Goal: Task Accomplishment & Management: Use online tool/utility

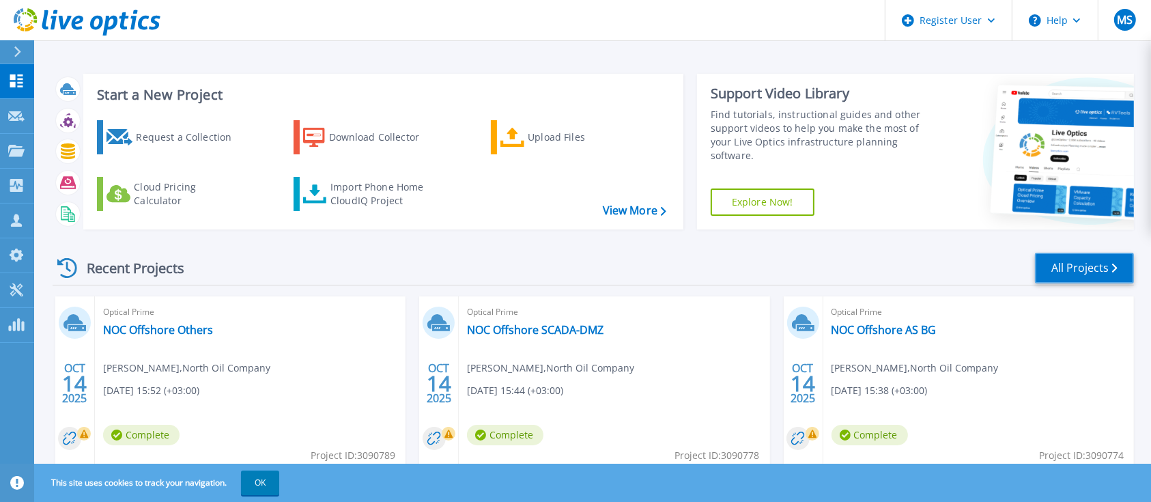
click at [1077, 270] on link "All Projects" at bounding box center [1084, 268] width 99 height 31
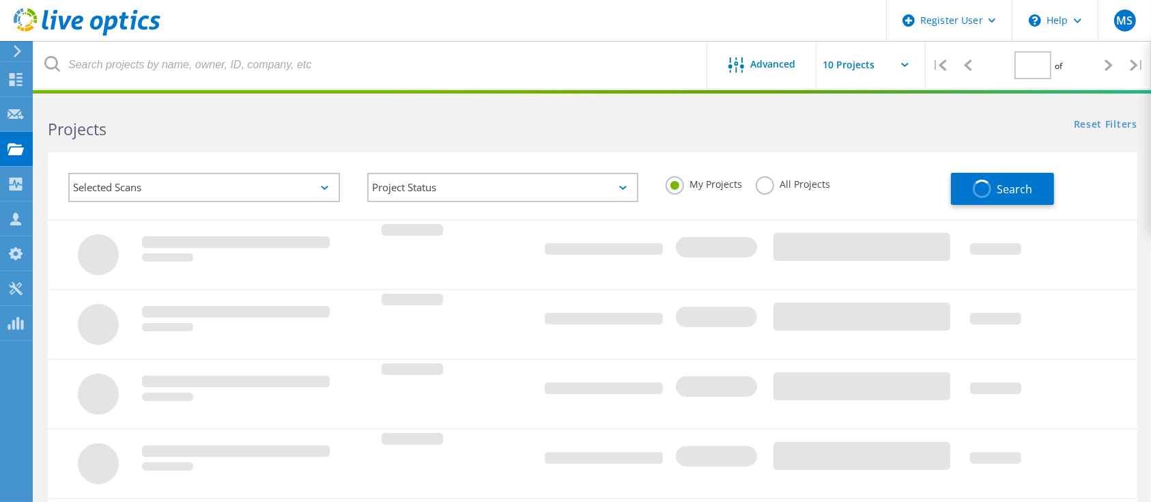
type input "1"
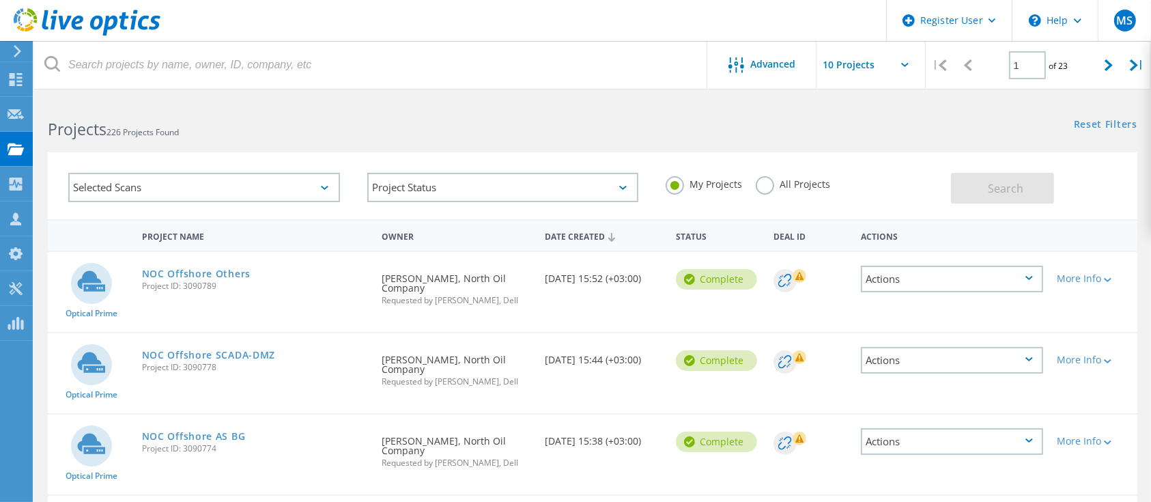
click at [904, 67] on input "text" at bounding box center [884, 65] width 137 height 48
click at [876, 127] on div "Show 20 Projects" at bounding box center [884, 123] width 135 height 23
type input "Show 20 Projects"
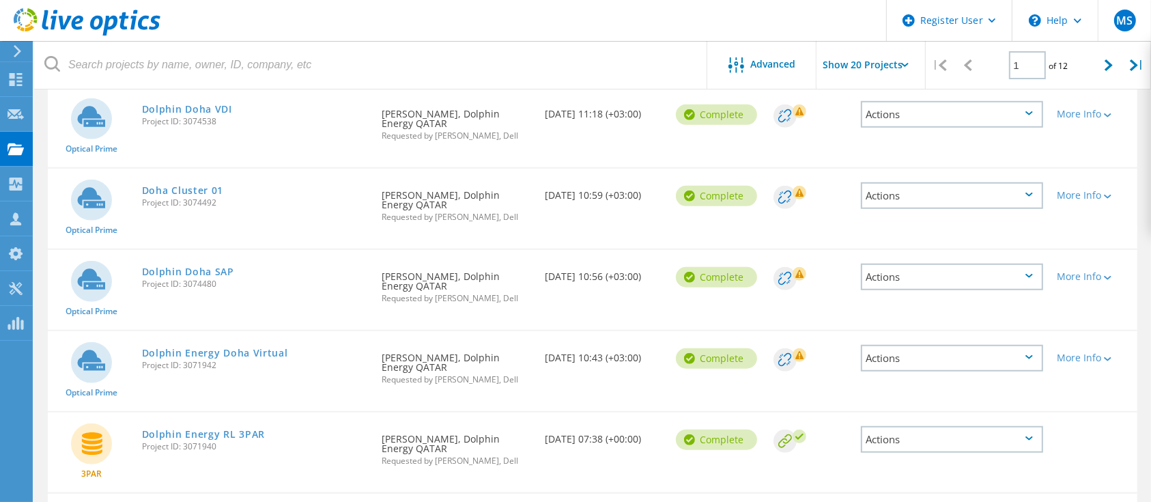
scroll to position [1001, 0]
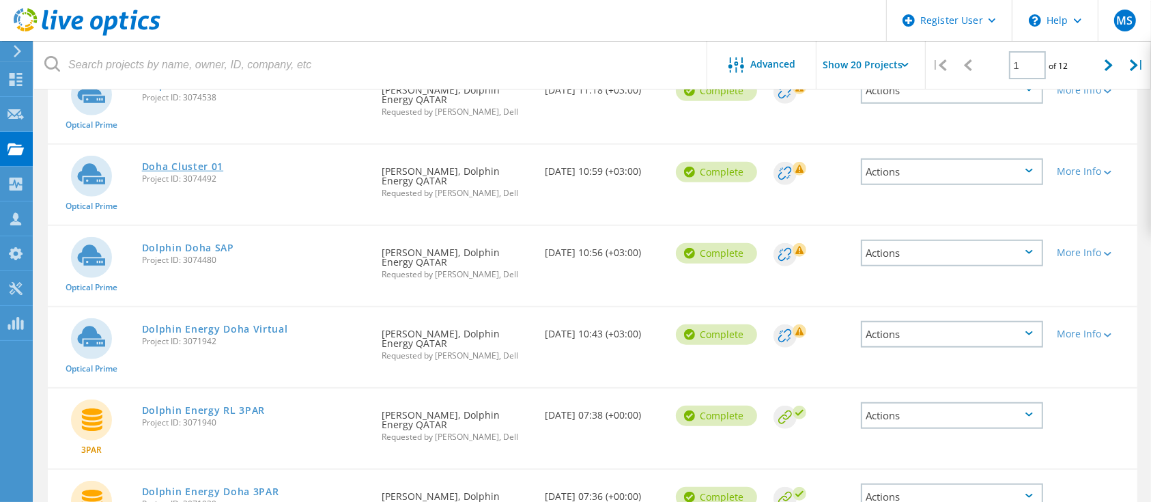
click at [198, 162] on link "Doha Cluster 01" at bounding box center [183, 167] width 82 height 10
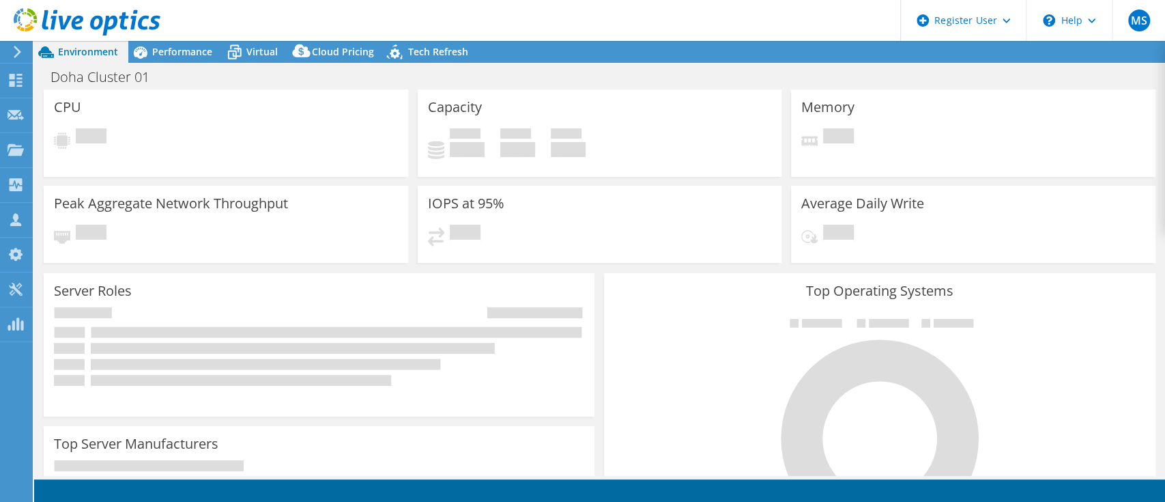
select select "USD"
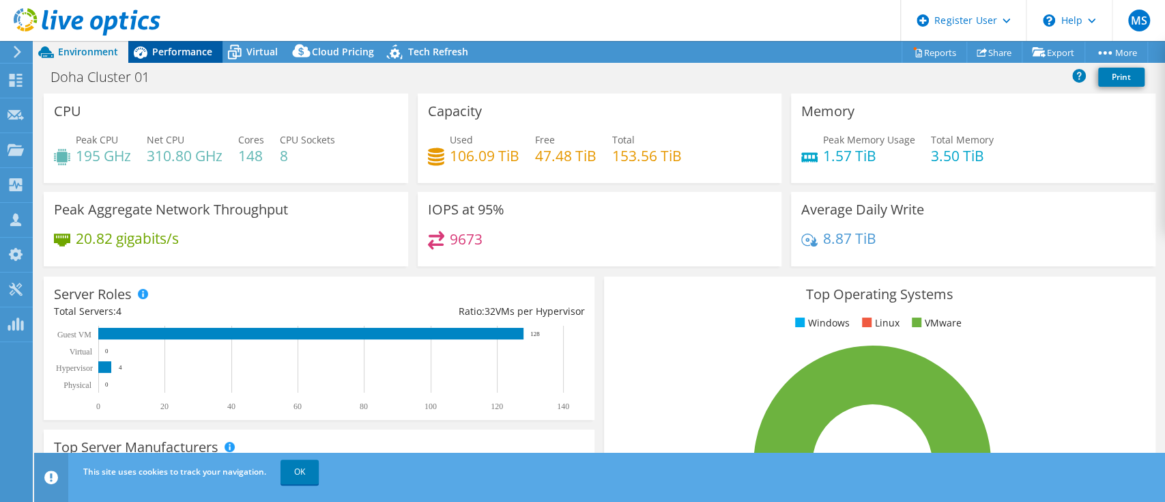
click at [181, 45] on span "Performance" at bounding box center [182, 51] width 60 height 13
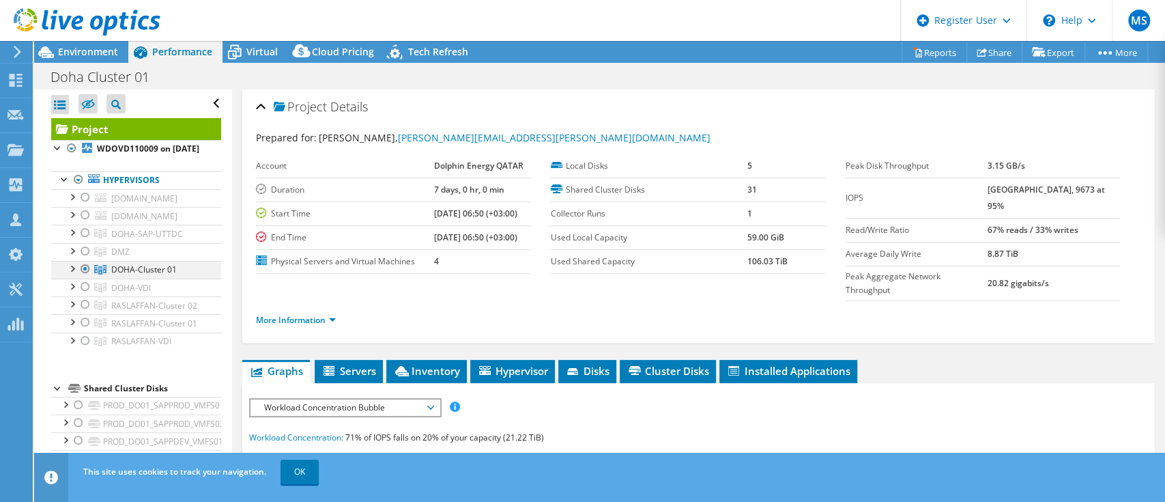
click at [72, 274] on div at bounding box center [72, 268] width 14 height 14
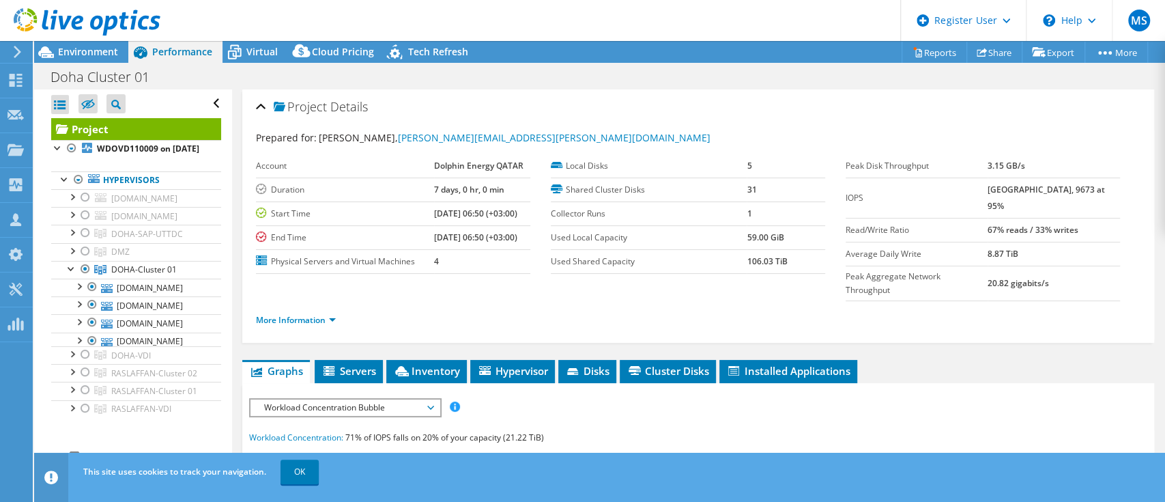
scroll to position [91, 0]
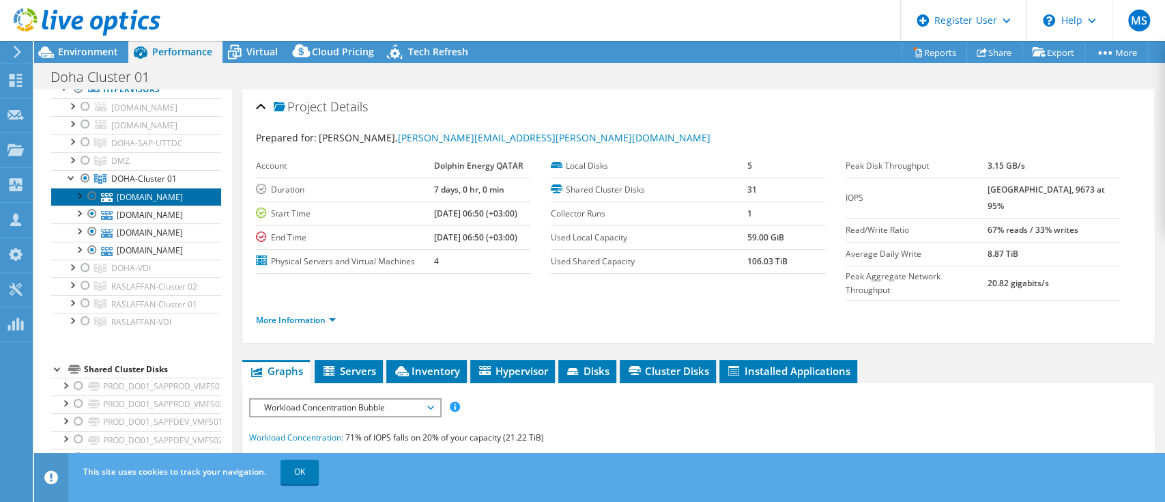
click at [188, 205] on link "sdosvp04.dolphin.co" at bounding box center [136, 197] width 170 height 18
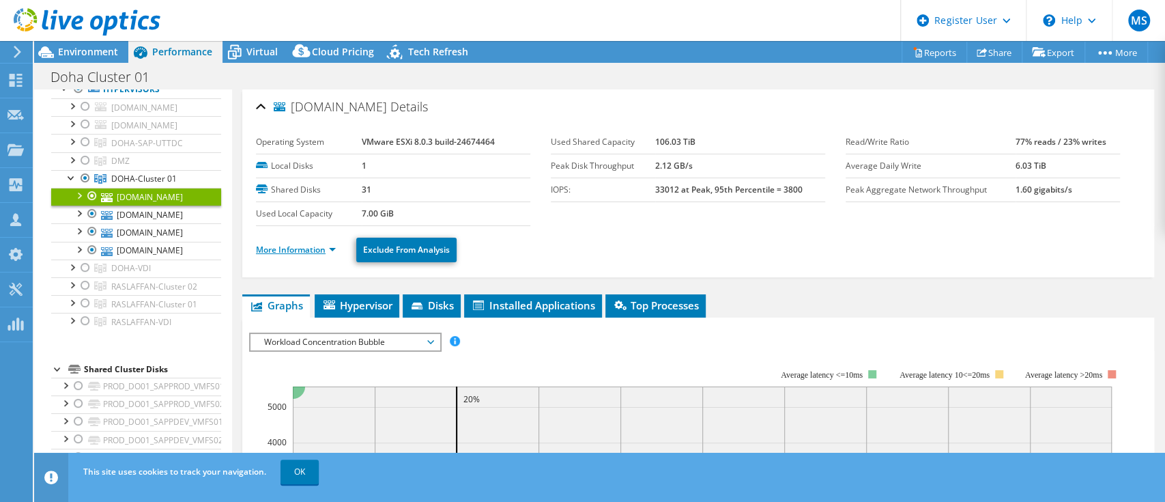
click at [300, 244] on link "More Information" at bounding box center [296, 250] width 80 height 12
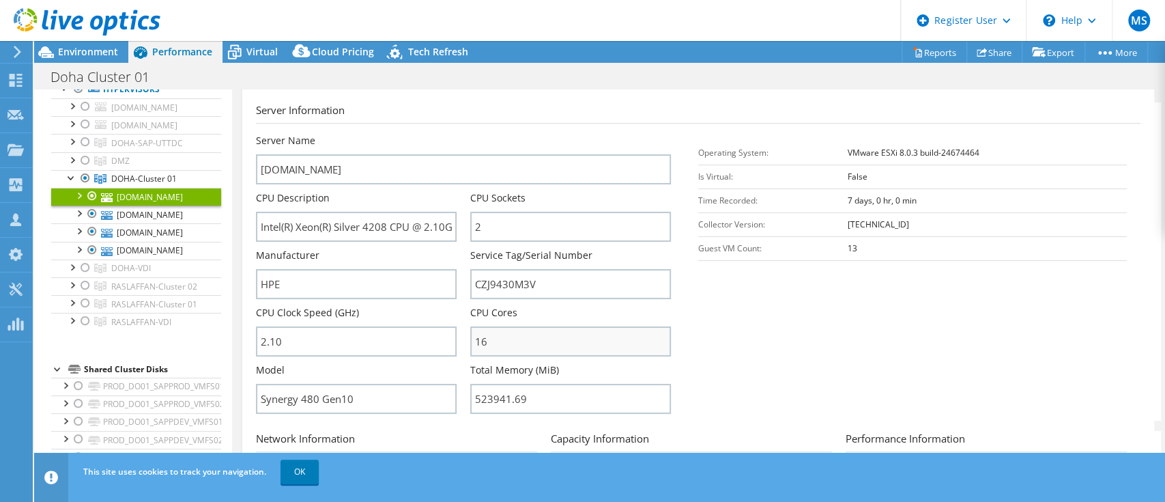
scroll to position [273, 0]
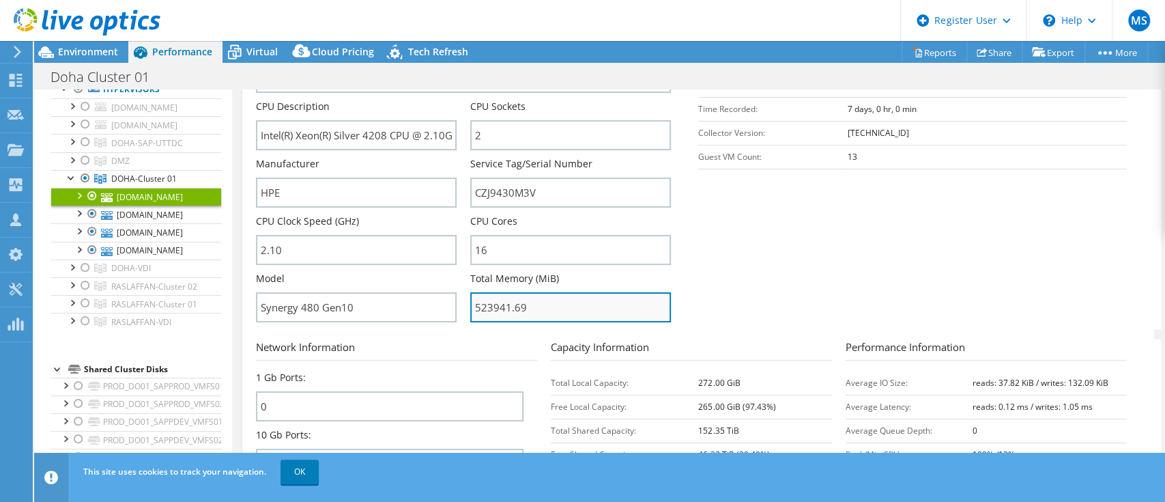
drag, startPoint x: 524, startPoint y: 304, endPoint x: 466, endPoint y: 302, distance: 58.1
click at [470, 302] on input "523941.69" at bounding box center [570, 307] width 201 height 30
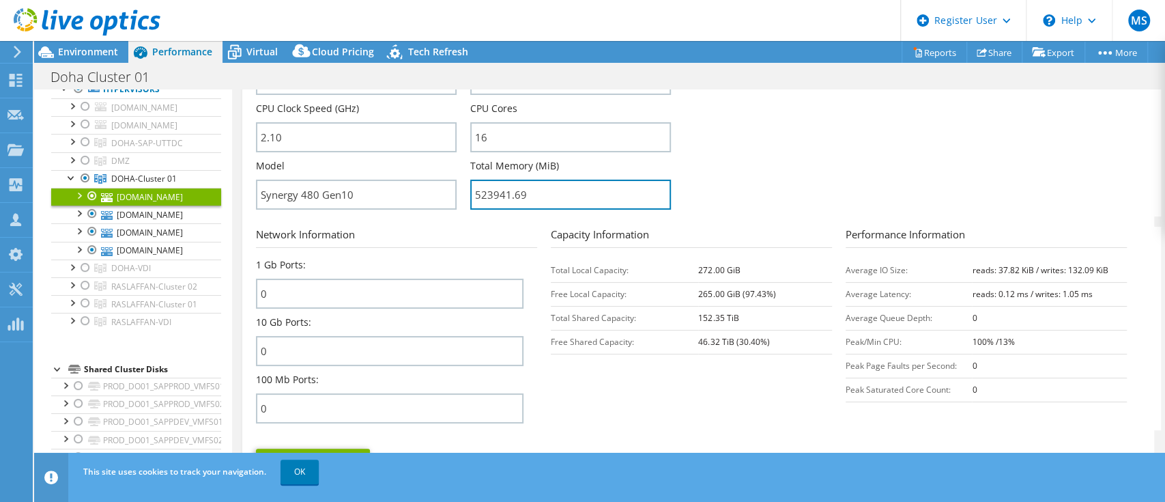
scroll to position [387, 0]
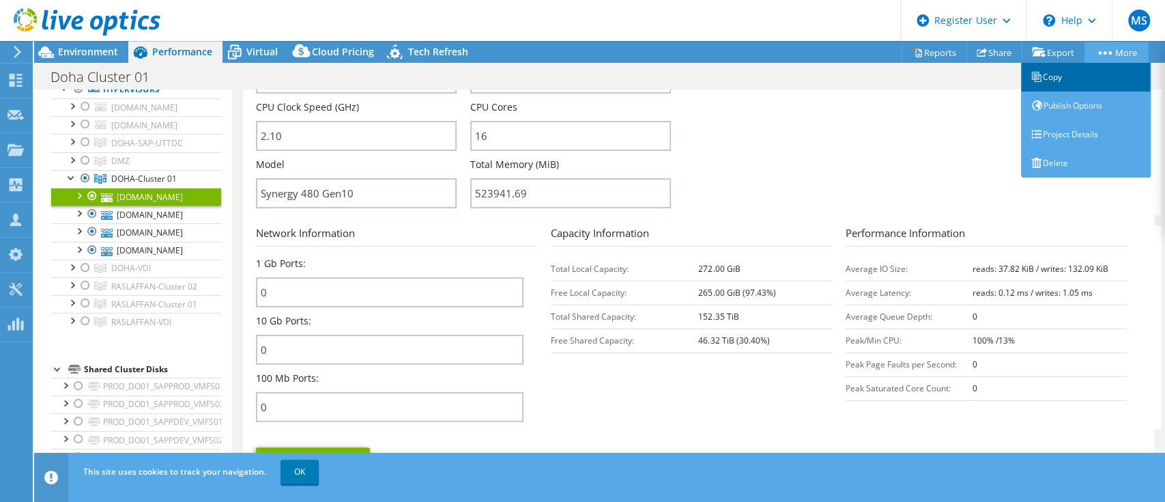
click at [1087, 63] on link "Copy" at bounding box center [1086, 77] width 130 height 29
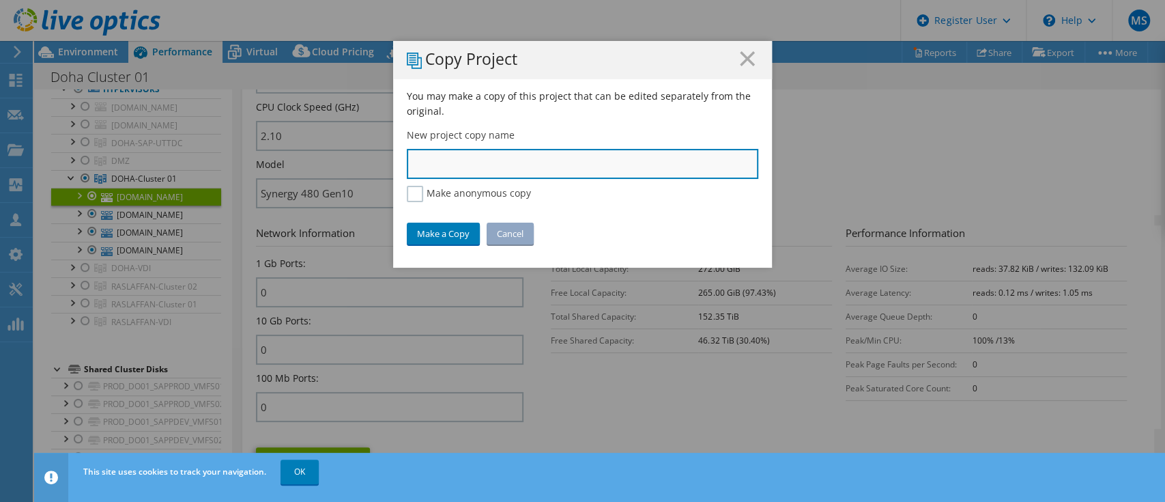
click at [481, 156] on input "text" at bounding box center [583, 164] width 352 height 30
type input "Doha Cluster 01 - SQL"
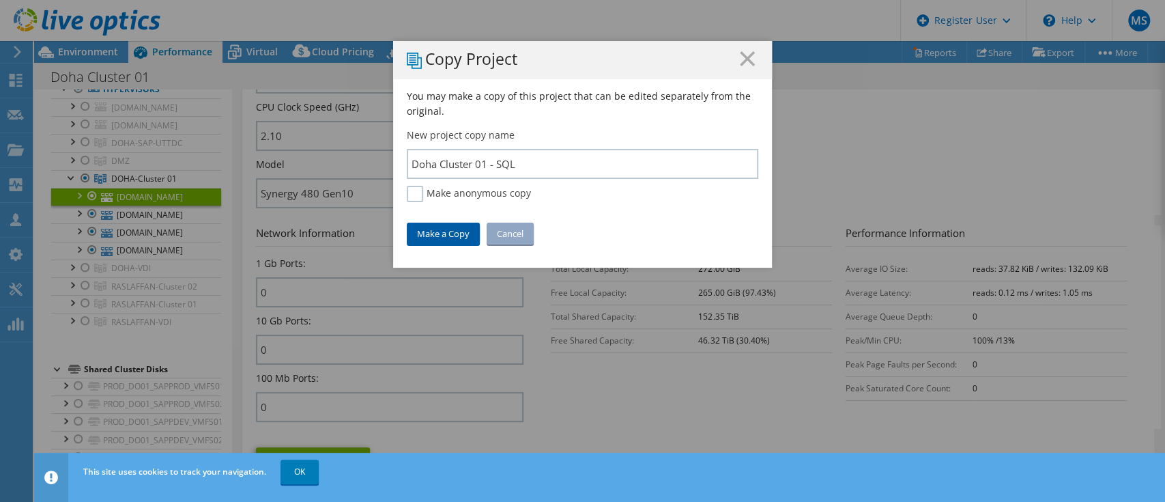
click at [425, 228] on link "Make a Copy" at bounding box center [443, 234] width 73 height 22
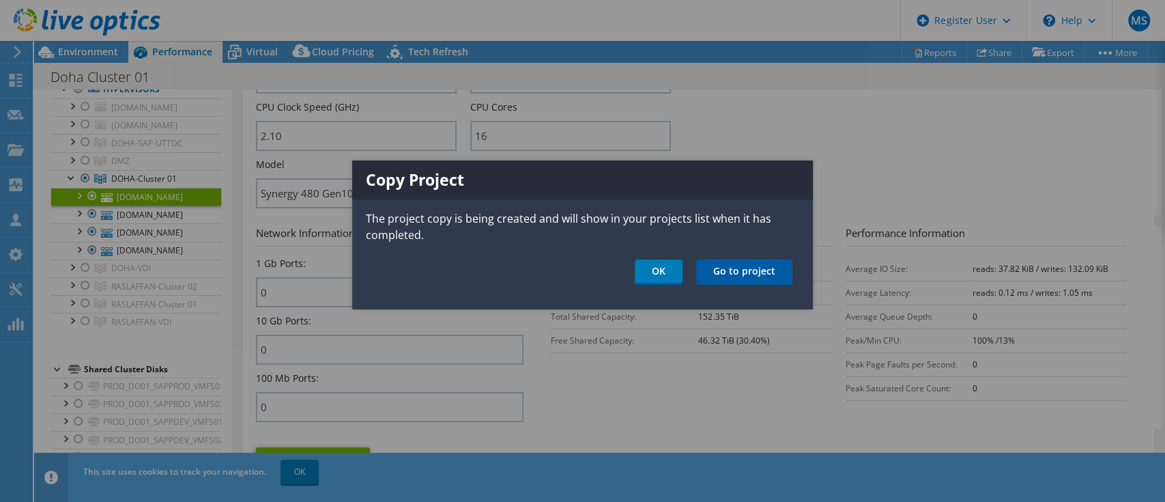
click at [741, 277] on link "Go to project" at bounding box center [744, 271] width 96 height 25
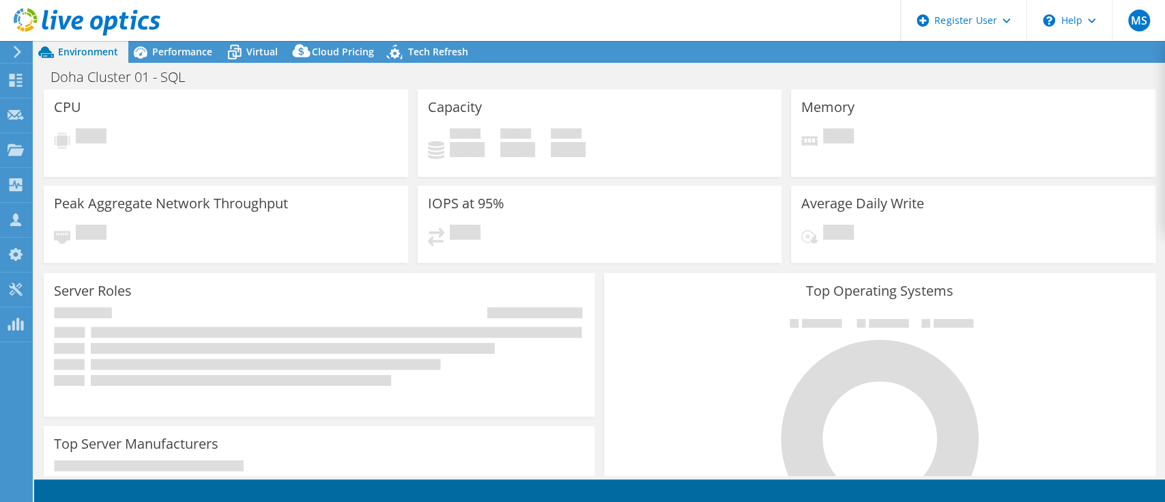
select select "USD"
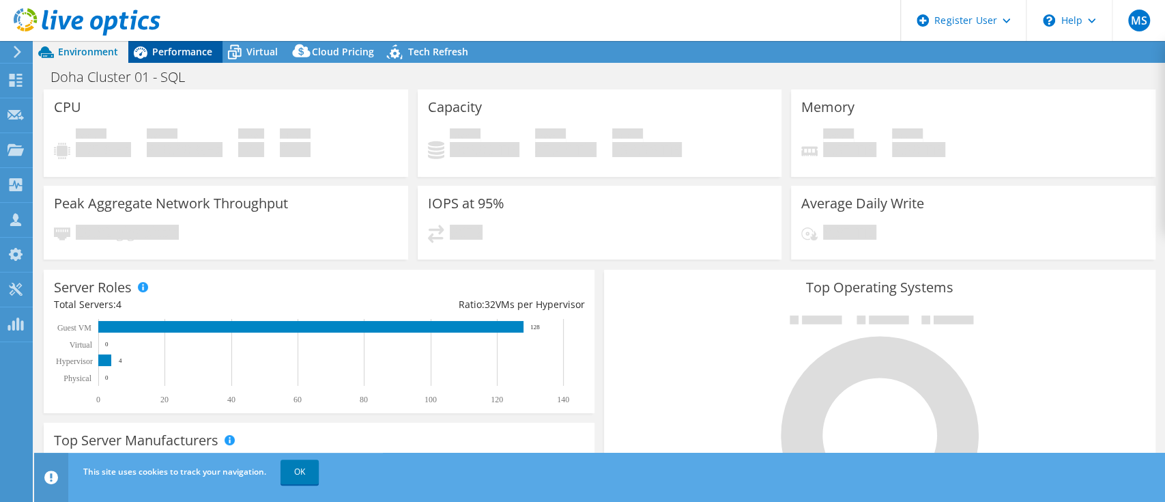
click at [197, 51] on span "Performance" at bounding box center [182, 51] width 60 height 13
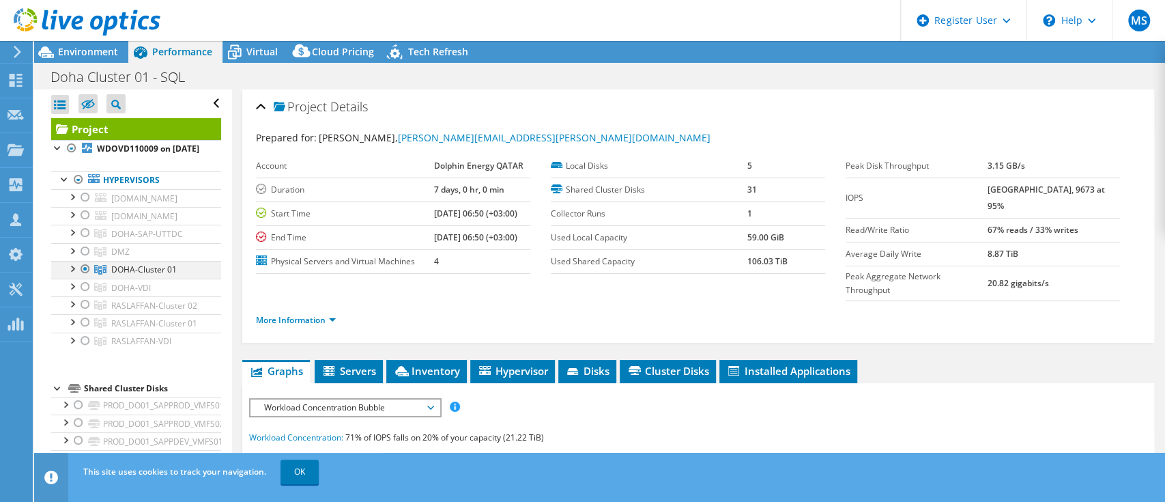
click at [72, 274] on div at bounding box center [72, 268] width 14 height 14
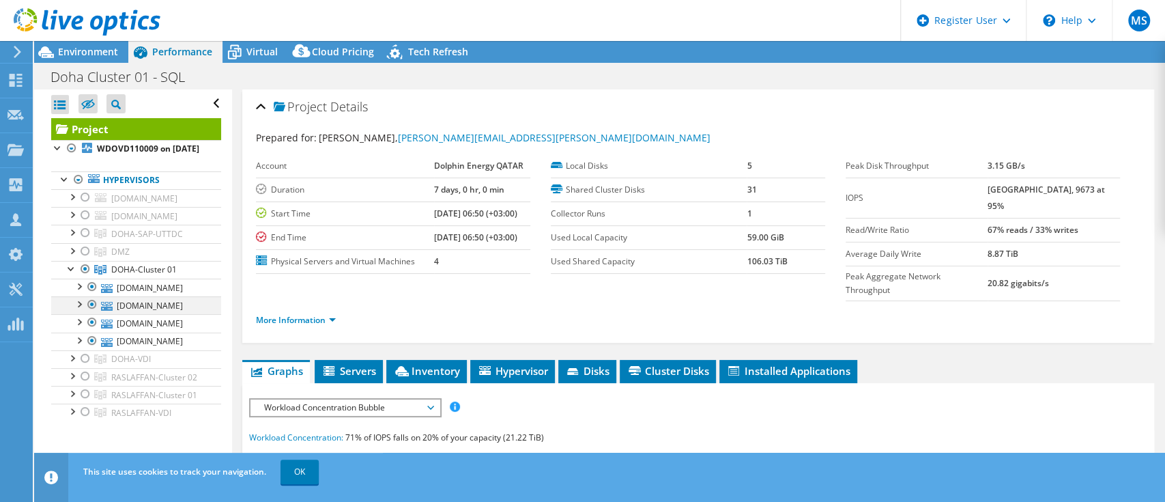
click at [93, 313] on div at bounding box center [92, 304] width 14 height 16
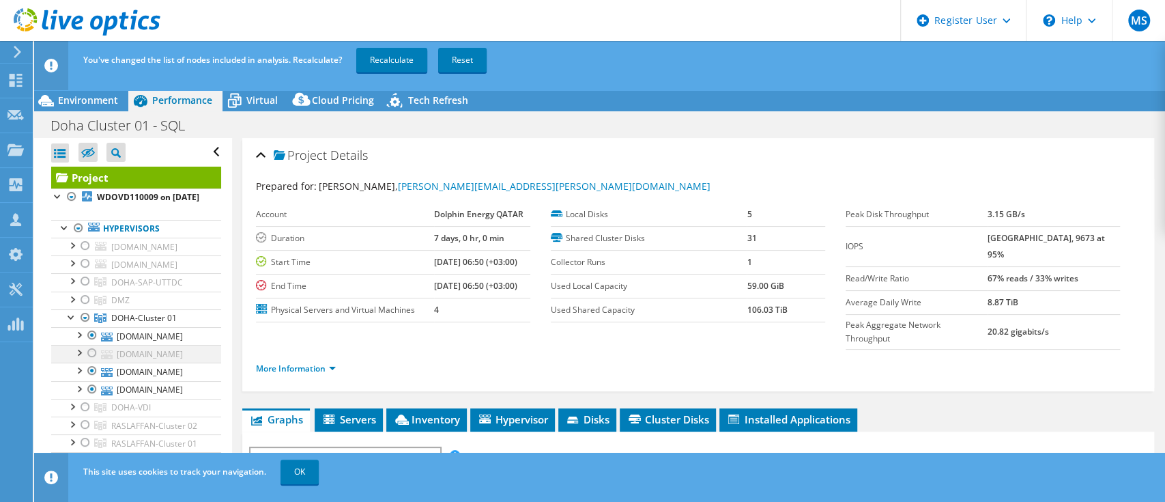
click at [89, 361] on div at bounding box center [92, 353] width 14 height 16
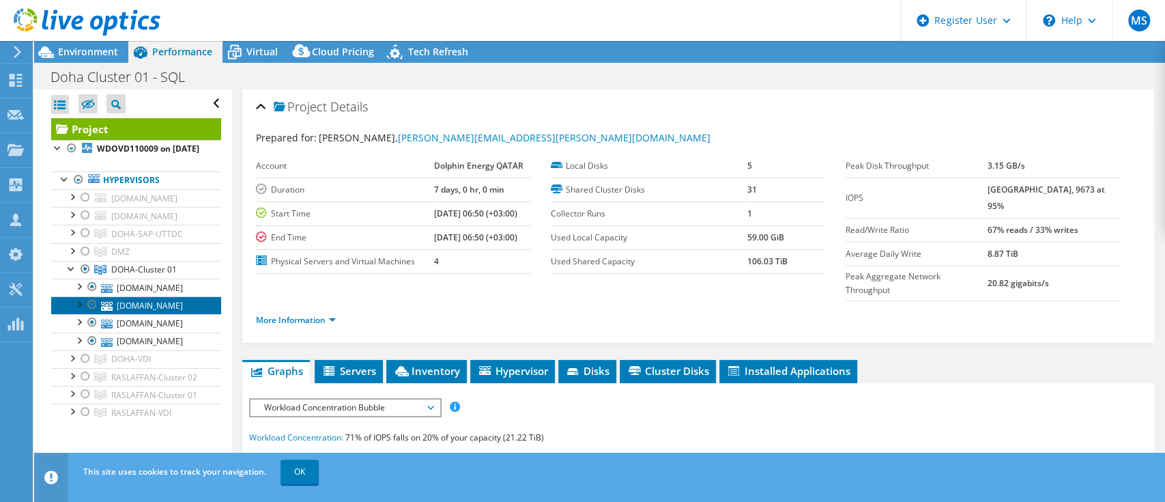
click at [164, 314] on link "sdosvp02.dolphin.co" at bounding box center [136, 305] width 170 height 18
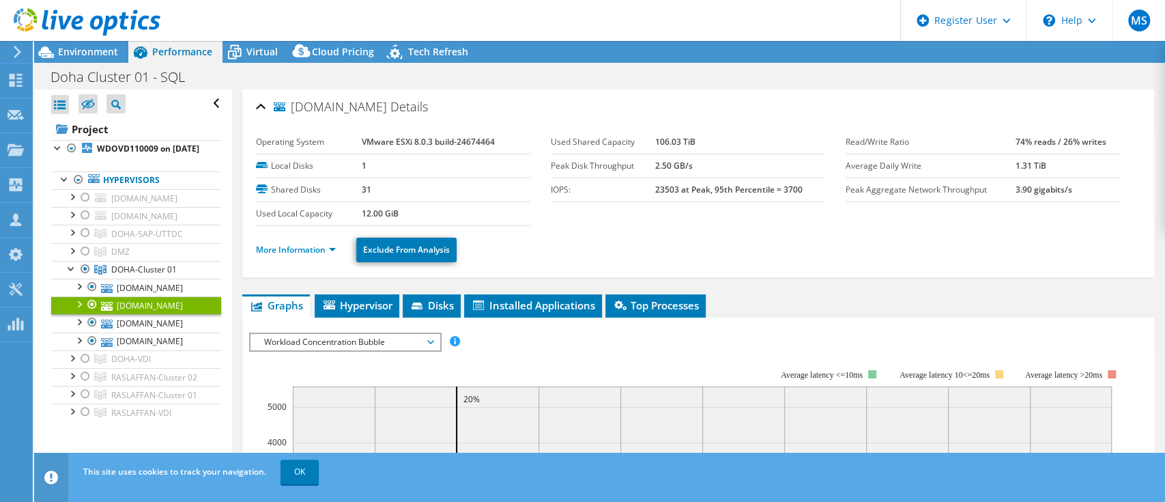
scroll to position [91, 0]
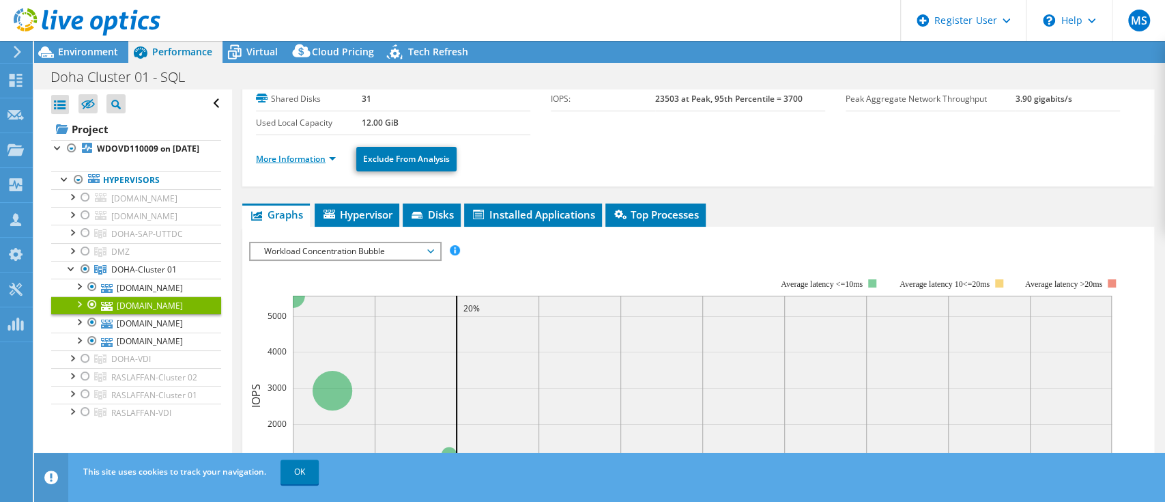
click at [319, 154] on link "More Information" at bounding box center [296, 159] width 80 height 12
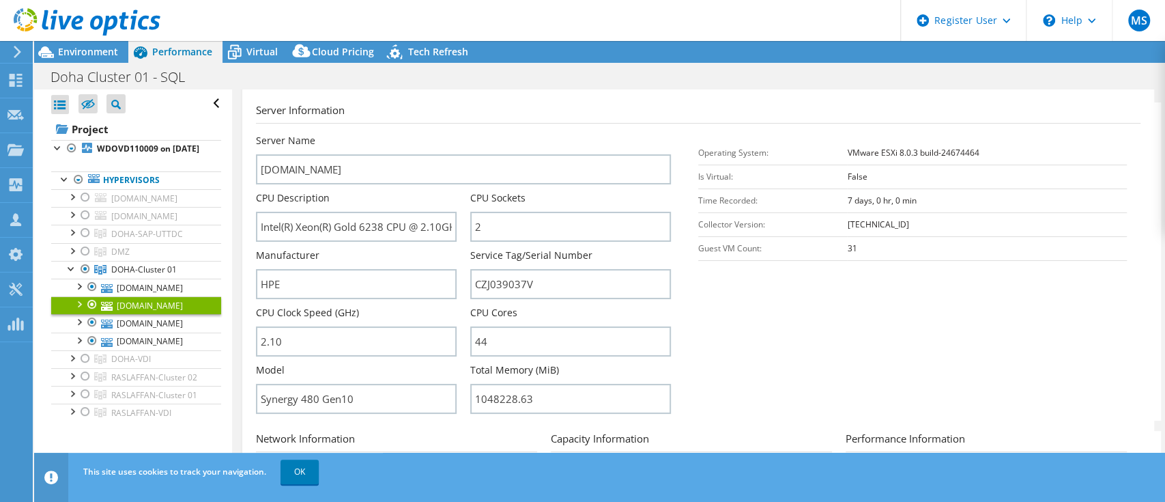
scroll to position [273, 0]
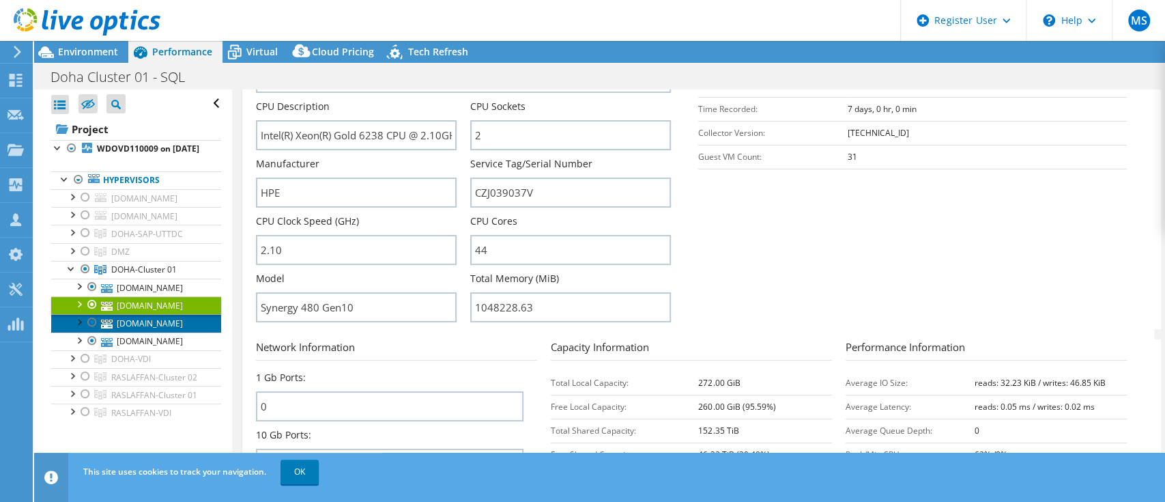
click at [150, 332] on link "sdosvp03.dolphin.co" at bounding box center [136, 323] width 170 height 18
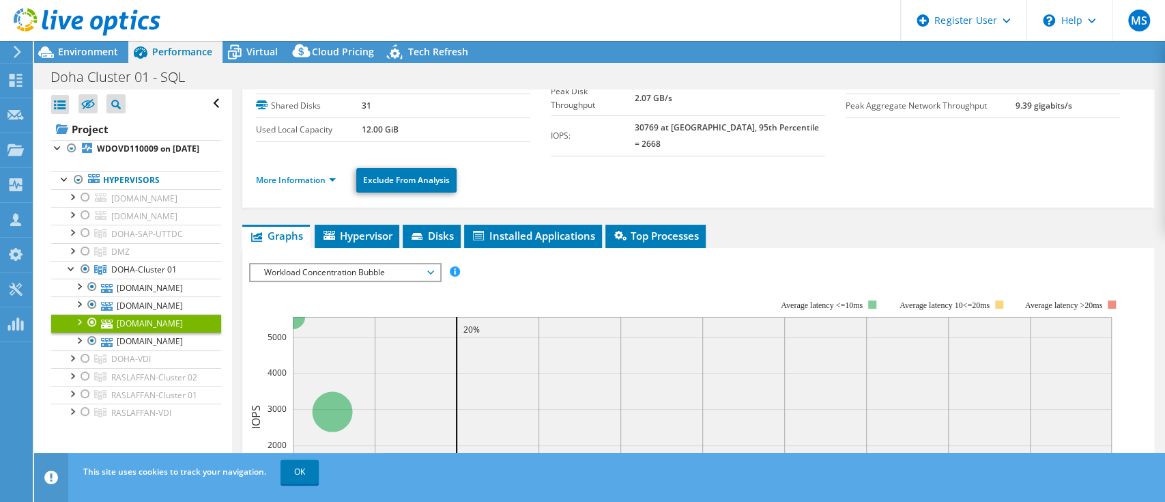
scroll to position [0, 0]
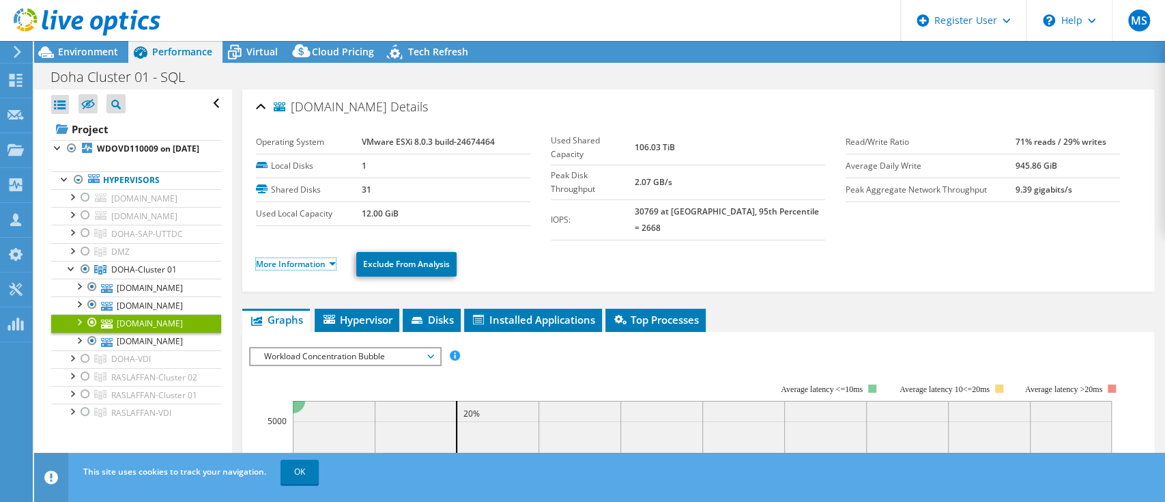
click at [286, 258] on link "More Information" at bounding box center [296, 264] width 80 height 12
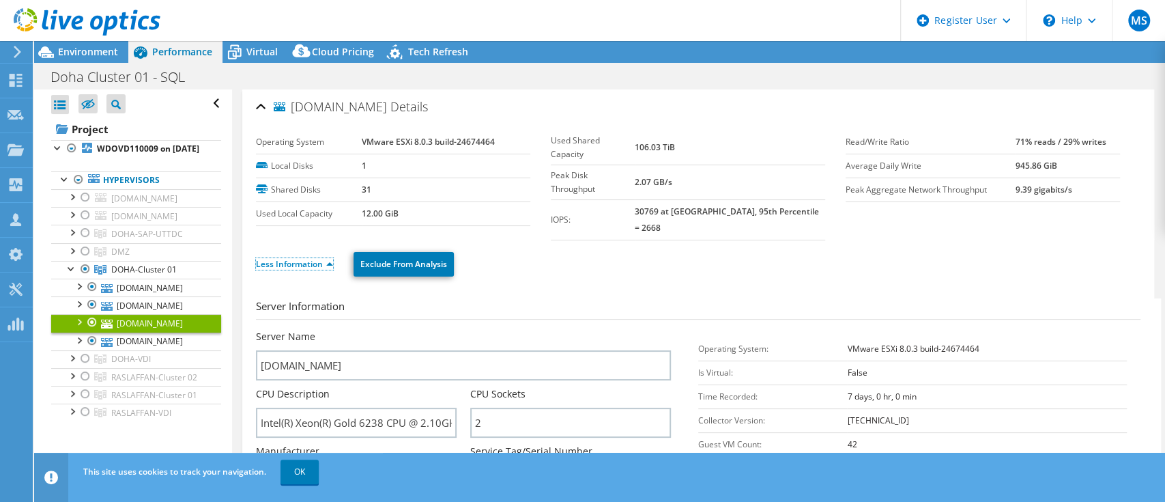
scroll to position [91, 0]
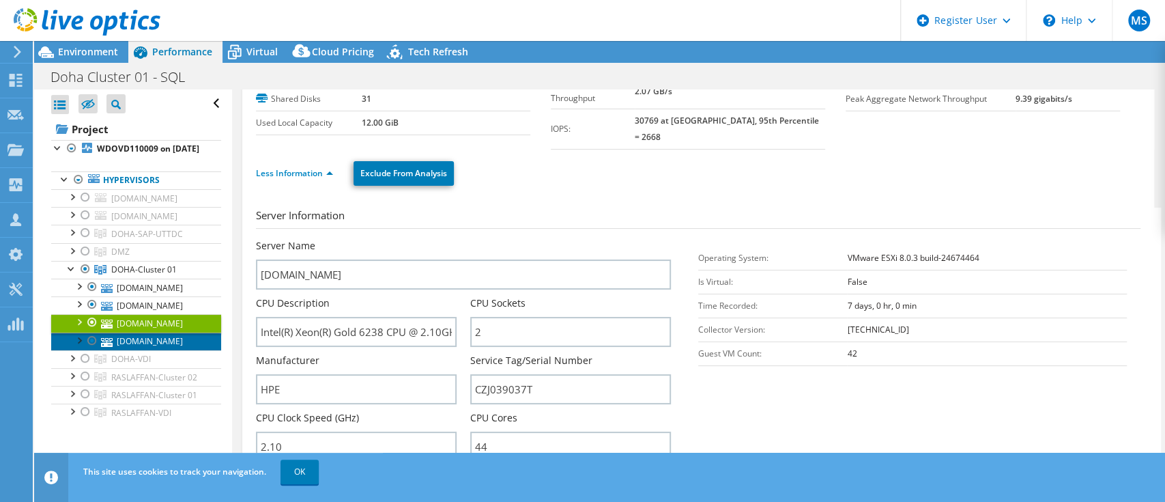
click at [143, 349] on link "sdosvp01.dolphin.co" at bounding box center [136, 341] width 170 height 18
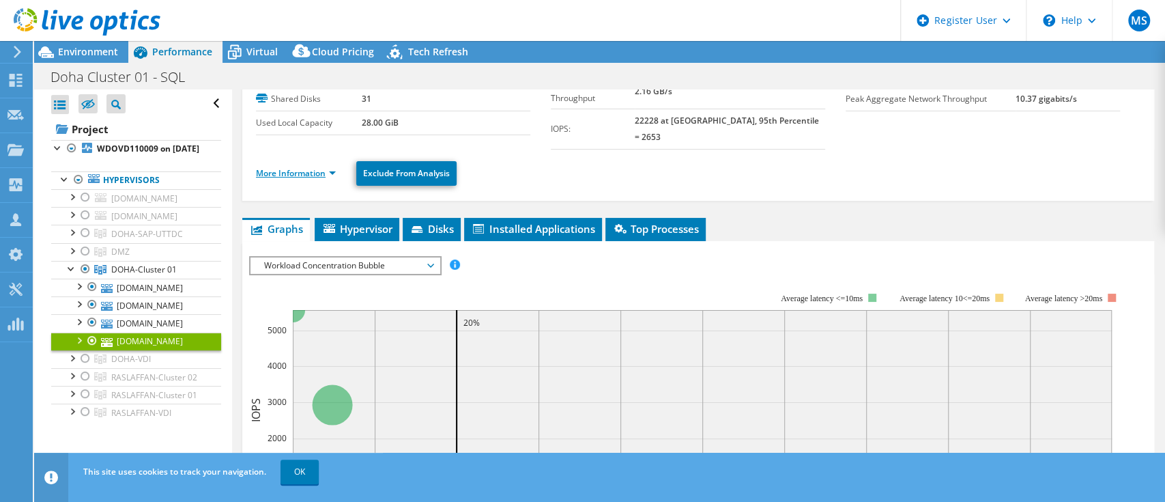
click at [297, 167] on link "More Information" at bounding box center [296, 173] width 80 height 12
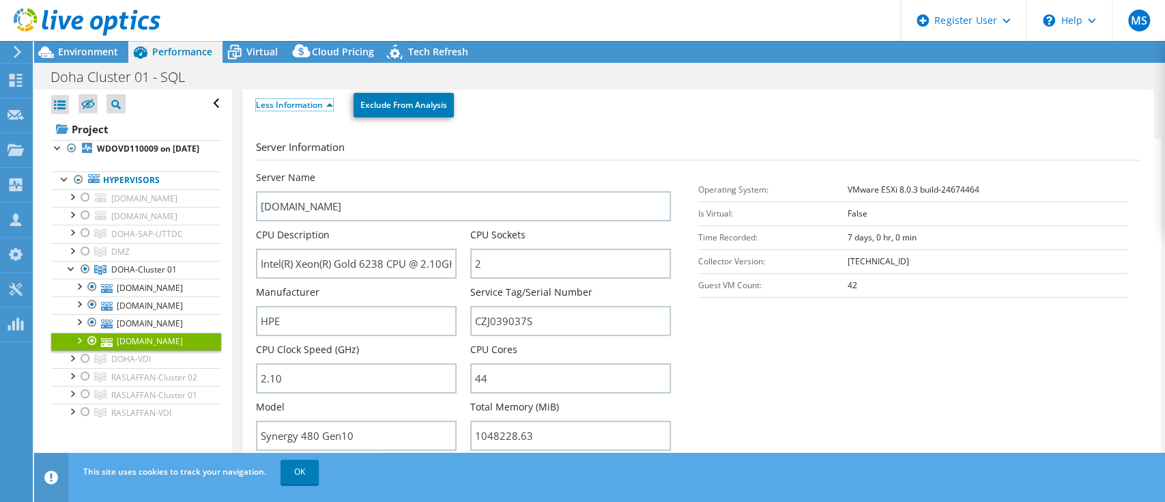
scroll to position [182, 0]
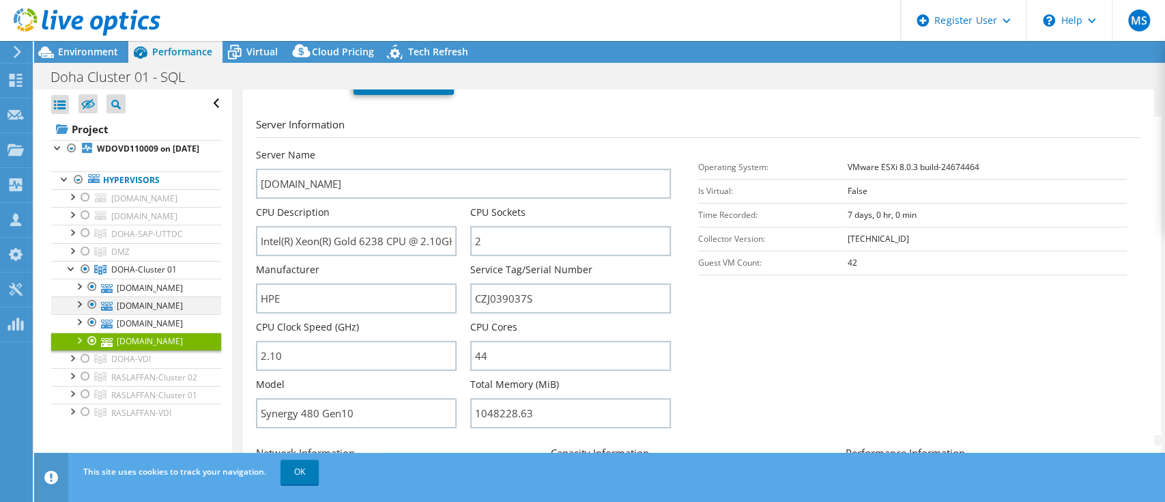
click at [91, 313] on div at bounding box center [92, 304] width 14 height 16
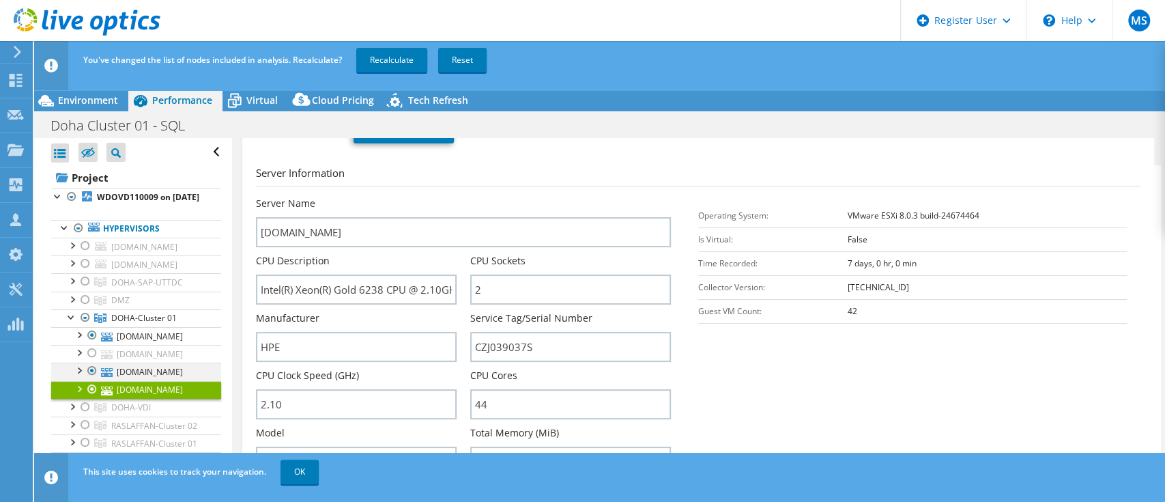
click at [88, 379] on div at bounding box center [92, 370] width 14 height 16
click at [87, 397] on div at bounding box center [92, 389] width 14 height 16
click at [377, 57] on link "Recalculate" at bounding box center [391, 60] width 71 height 25
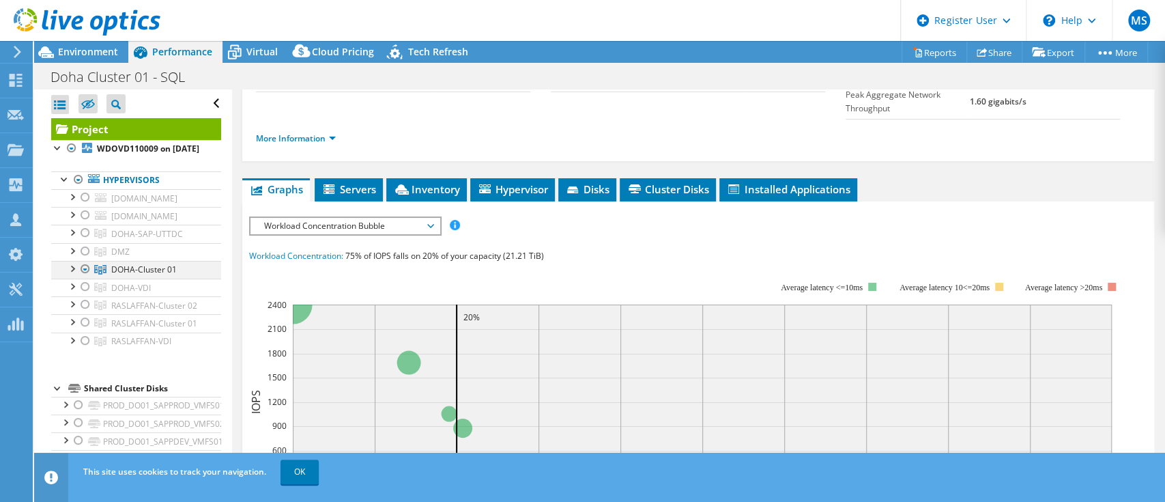
click at [69, 274] on div at bounding box center [72, 268] width 14 height 14
click at [81, 292] on div at bounding box center [79, 285] width 14 height 14
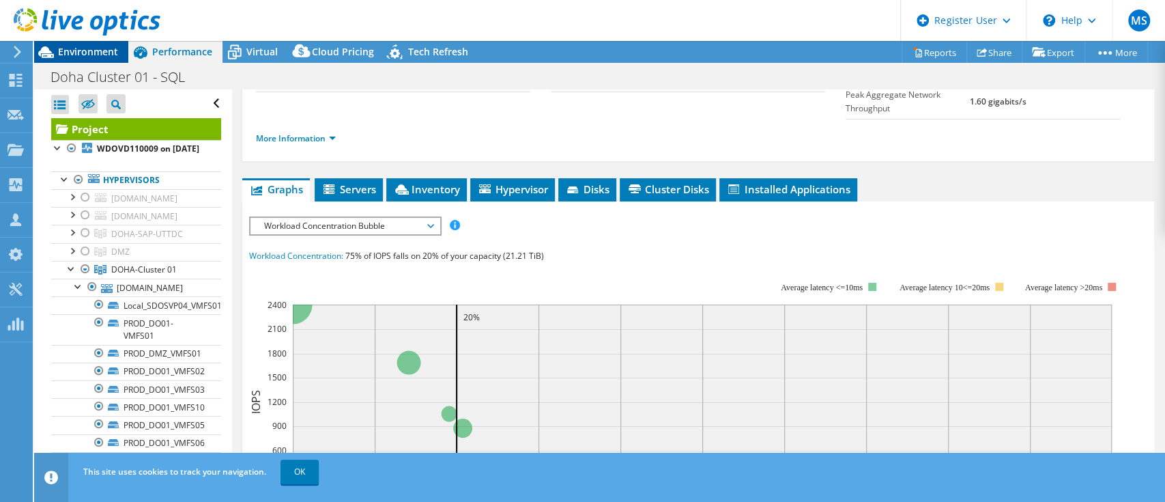
click at [98, 57] on span "Environment" at bounding box center [88, 51] width 60 height 13
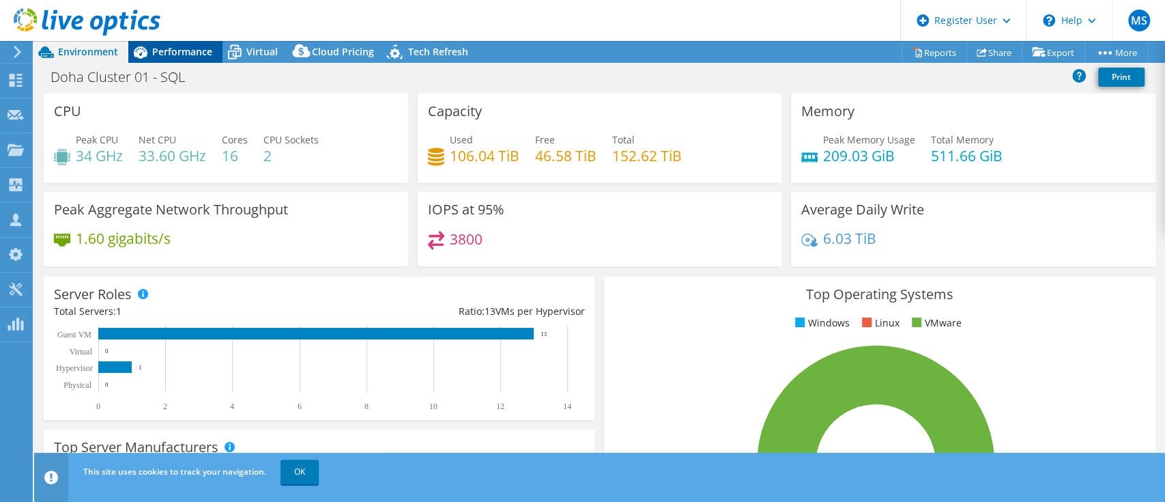
click at [183, 59] on div "Performance" at bounding box center [175, 52] width 94 height 22
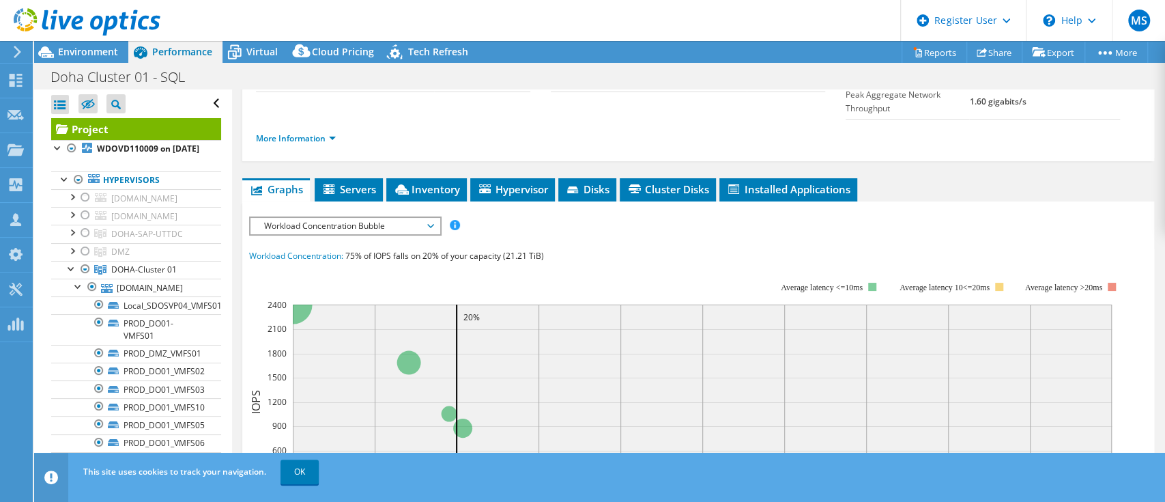
drag, startPoint x: 75, startPoint y: 16, endPoint x: 113, endPoint y: 18, distance: 37.6
click at [75, 16] on icon at bounding box center [87, 22] width 147 height 28
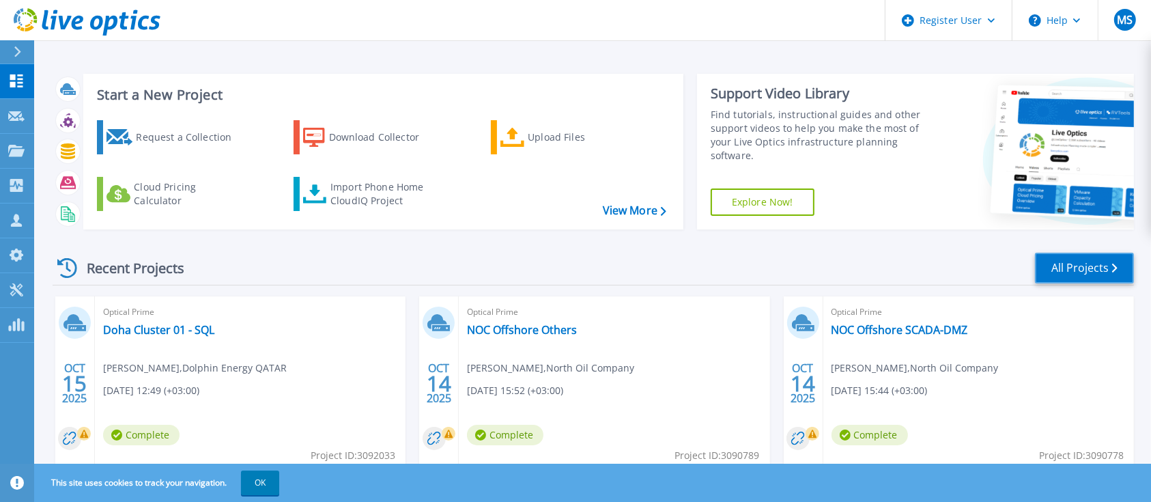
click at [1084, 270] on link "All Projects" at bounding box center [1084, 268] width 99 height 31
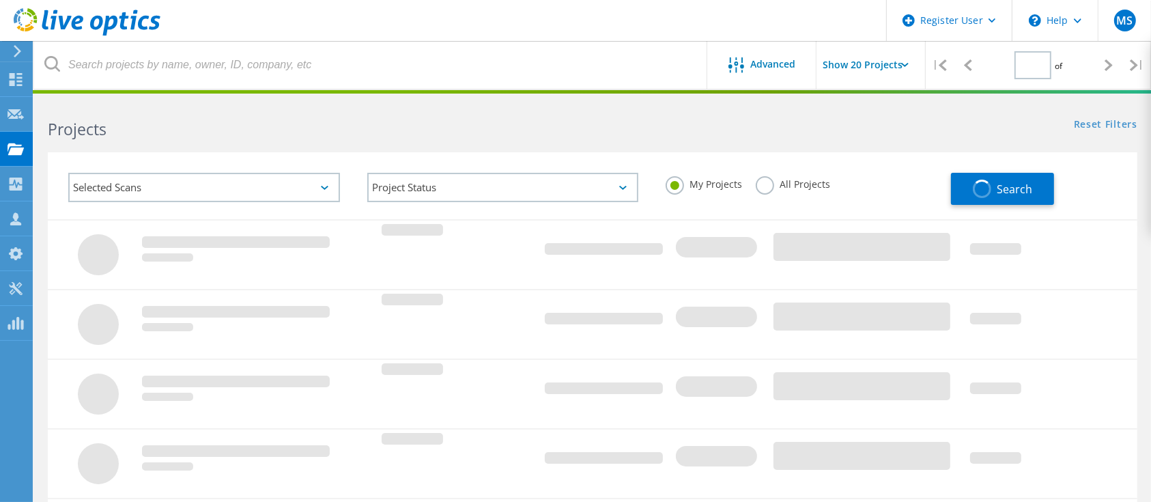
type input "1"
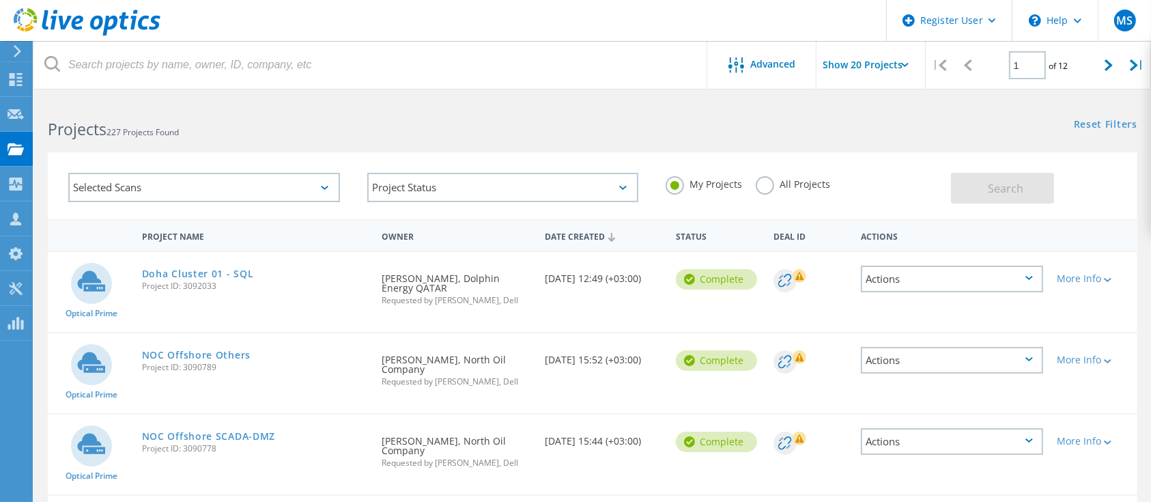
click at [885, 63] on input "Show 20 Projects" at bounding box center [884, 65] width 137 height 48
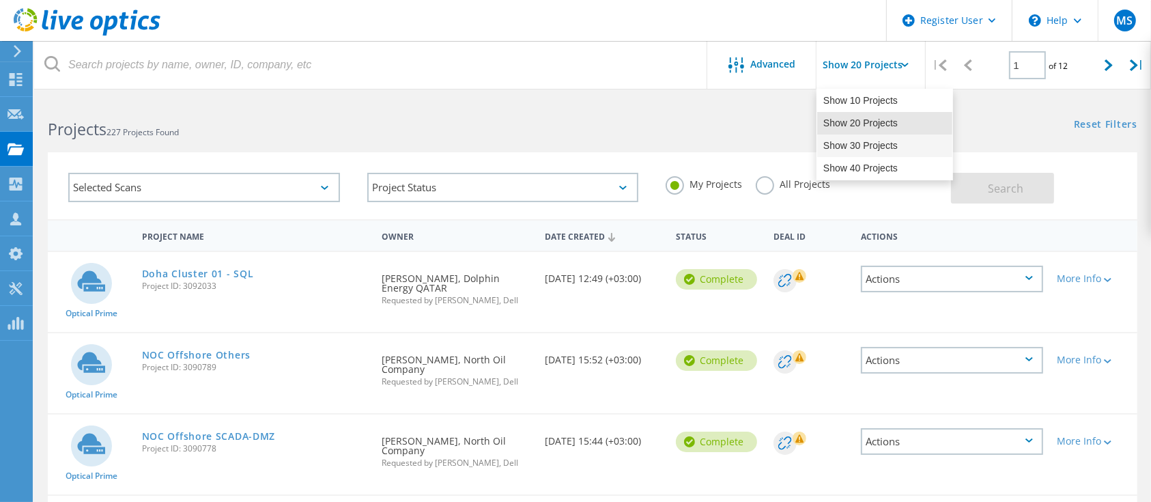
click at [892, 156] on div "Show 30 Projects" at bounding box center [884, 145] width 135 height 23
type input "Show 30 Projects"
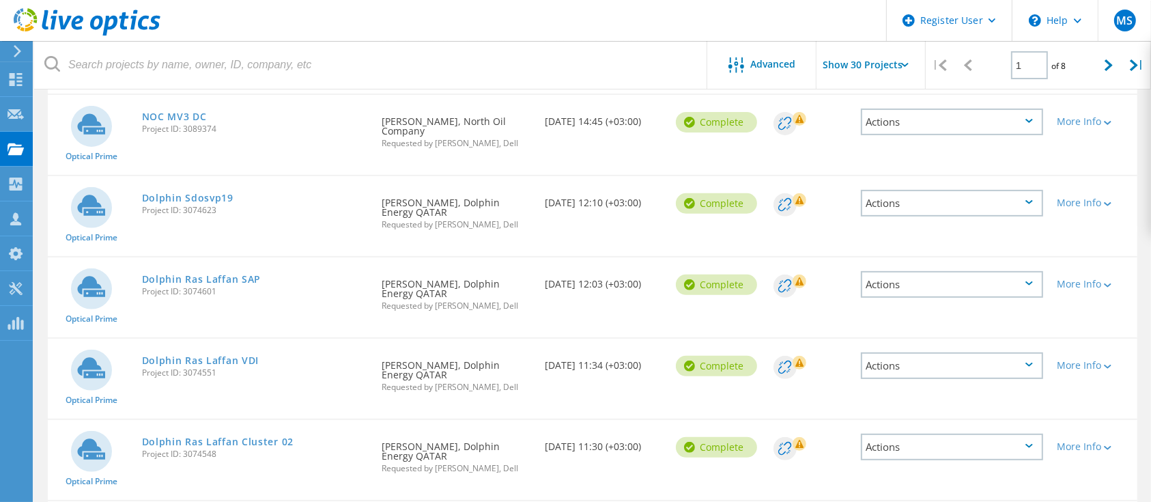
scroll to position [455, 0]
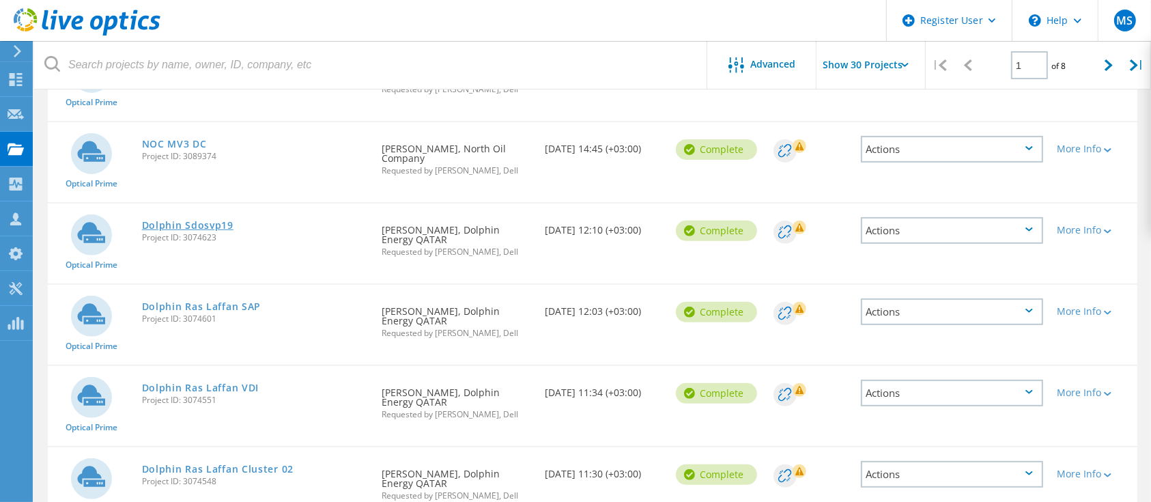
click at [221, 223] on link "Dolphin Sdosvp19" at bounding box center [187, 225] width 91 height 10
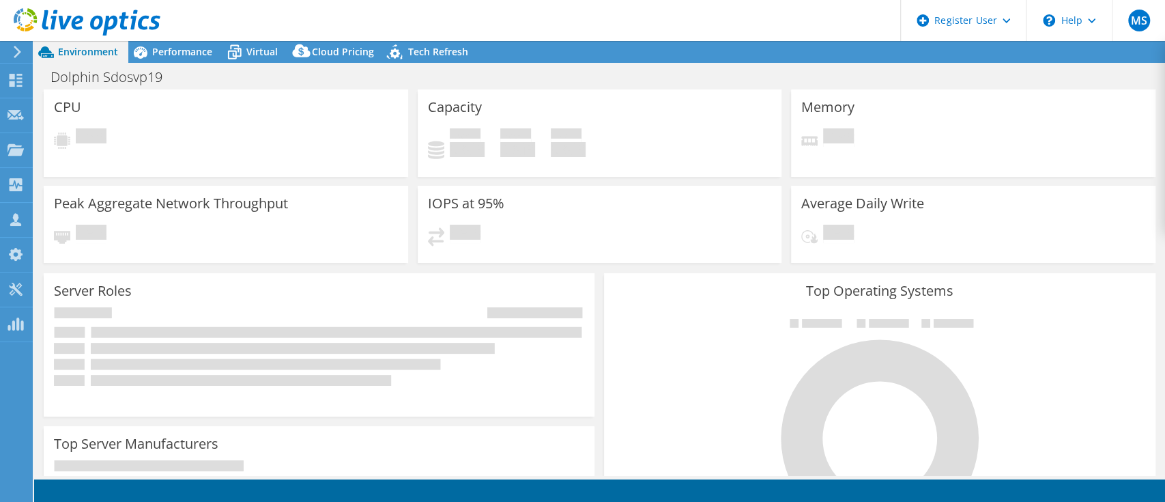
select select "USD"
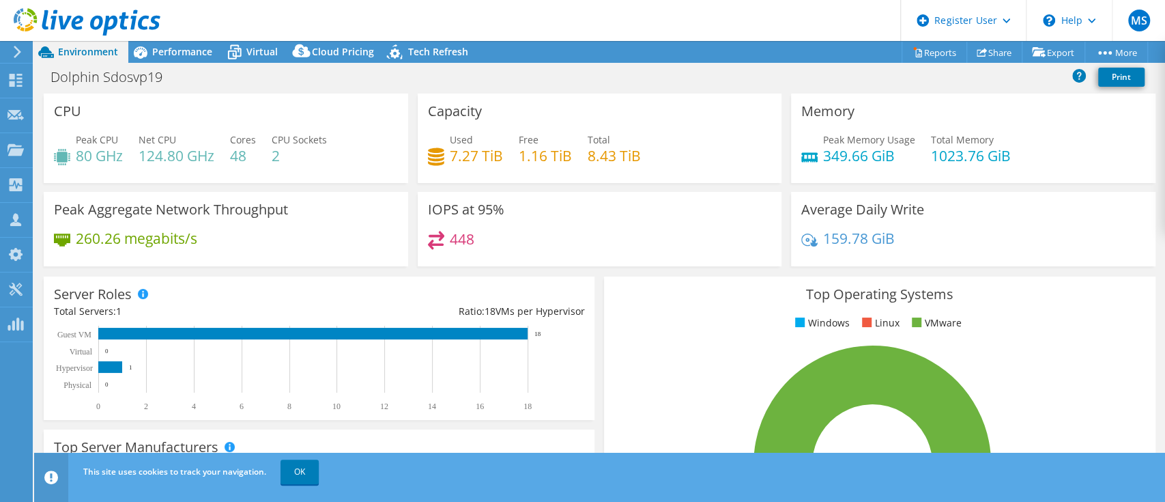
drag, startPoint x: 153, startPoint y: 54, endPoint x: 180, endPoint y: 63, distance: 28.7
click at [153, 54] on span "Performance" at bounding box center [182, 51] width 60 height 13
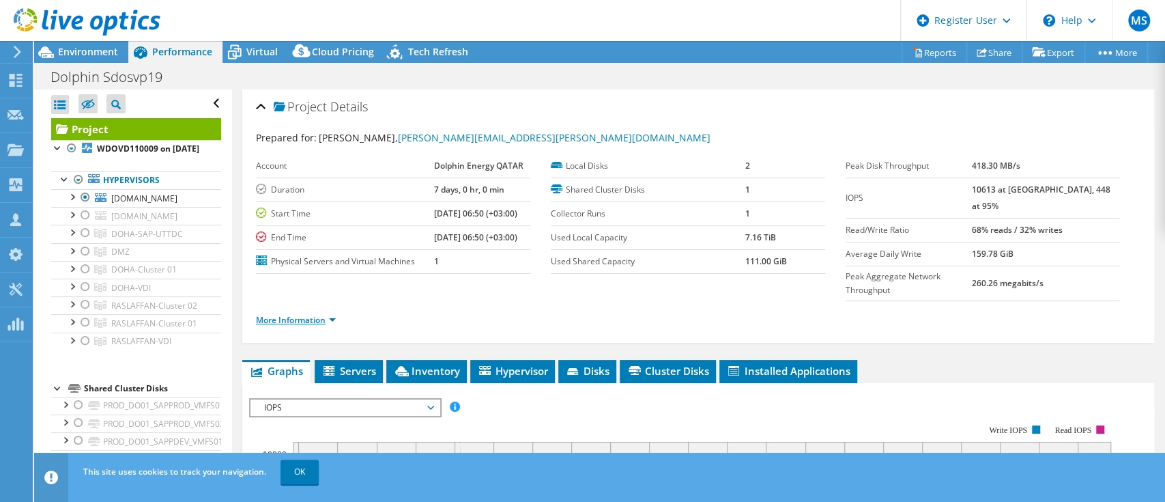
click at [312, 314] on link "More Information" at bounding box center [296, 320] width 80 height 12
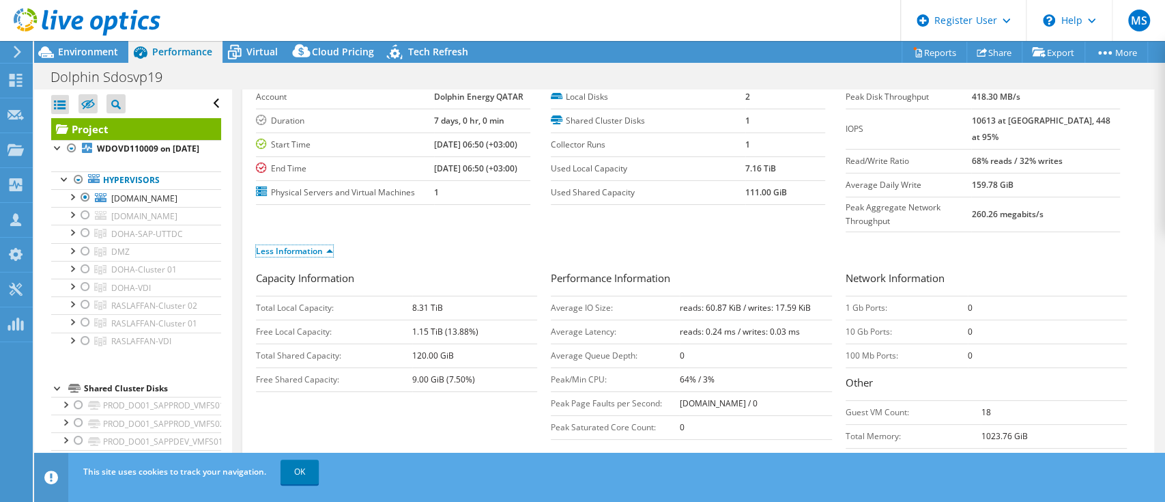
scroll to position [91, 0]
